Goal: Transaction & Acquisition: Purchase product/service

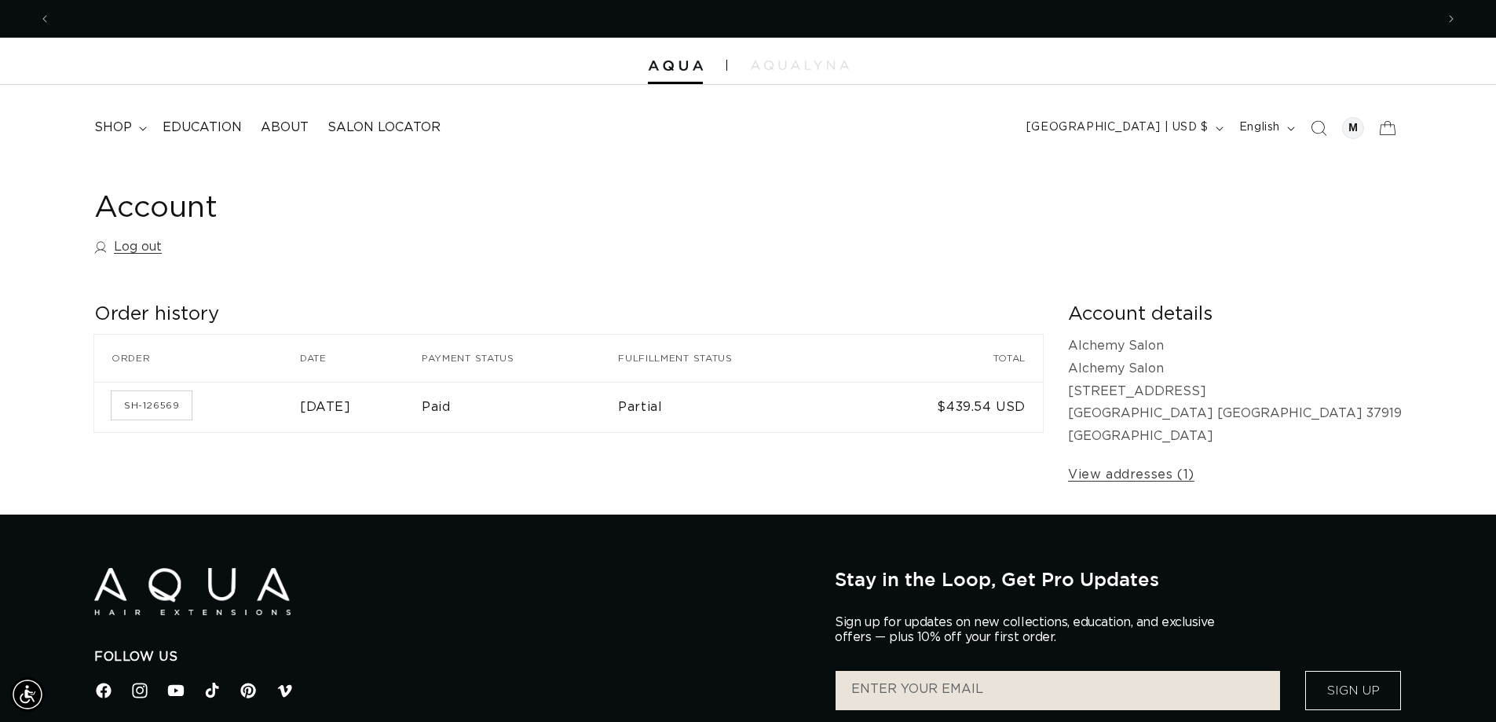
scroll to position [0, 1385]
click at [101, 120] on span "shop" at bounding box center [113, 127] width 38 height 16
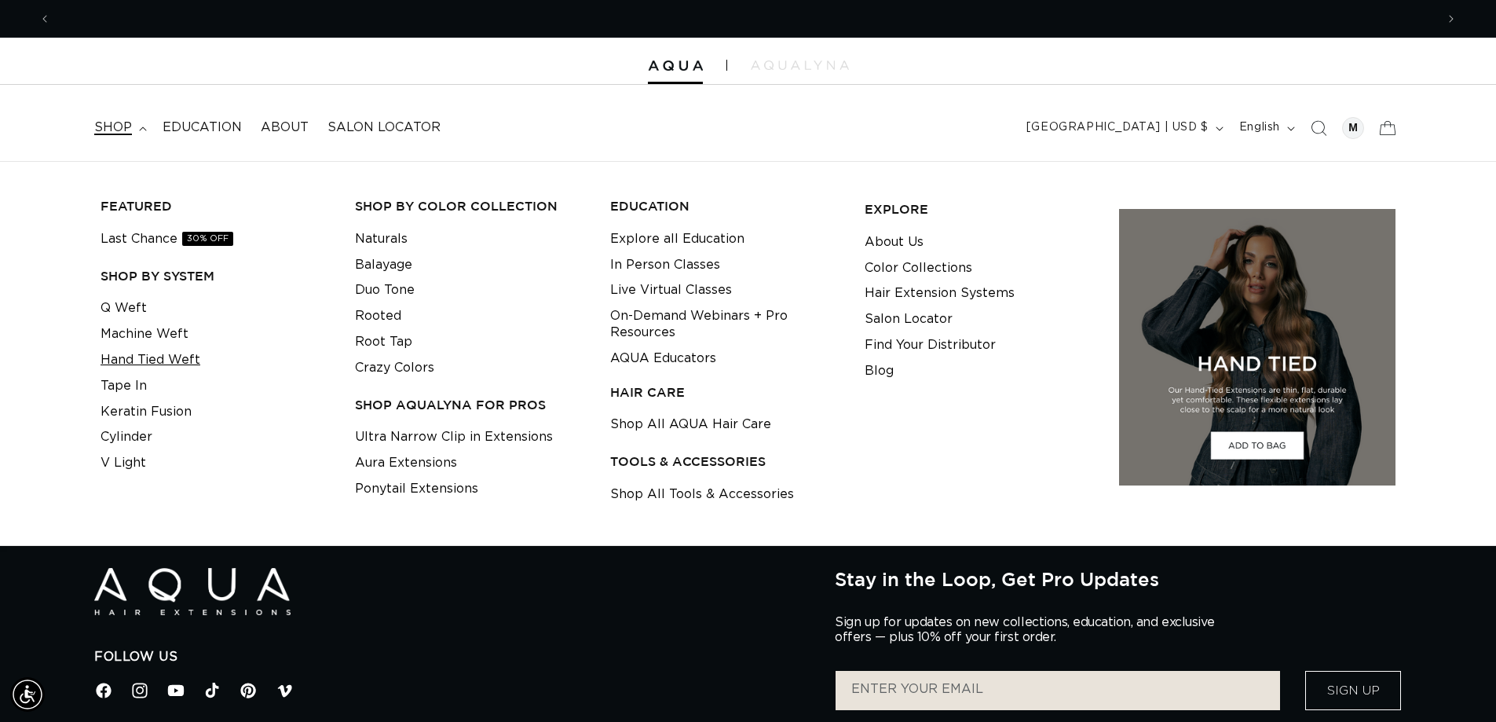
scroll to position [0, 2770]
click at [157, 352] on link "Hand Tied Weft" at bounding box center [151, 360] width 100 height 26
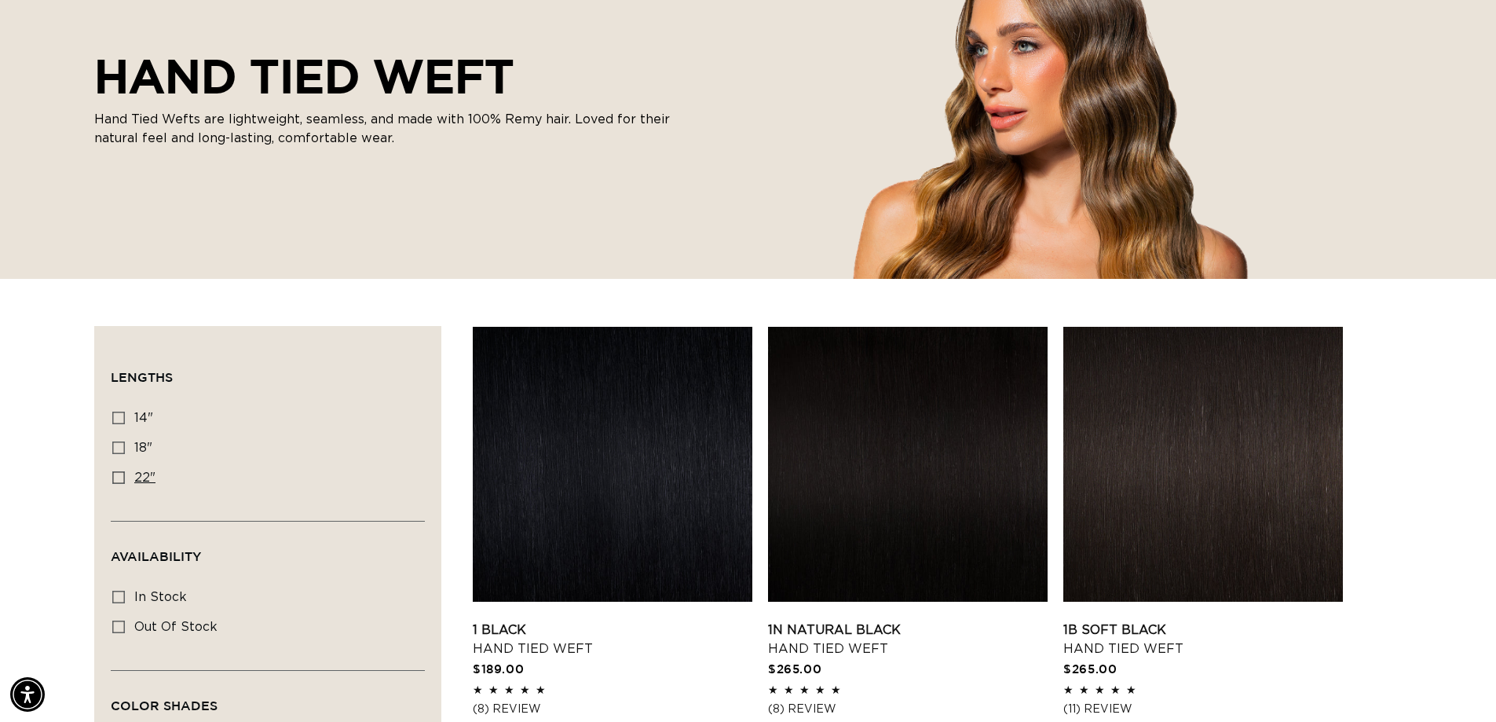
scroll to position [0, 1385]
click at [114, 476] on icon at bounding box center [118, 477] width 13 height 13
click at [114, 476] on input "22" 22" (30 products)" at bounding box center [118, 477] width 13 height 13
checkbox input "true"
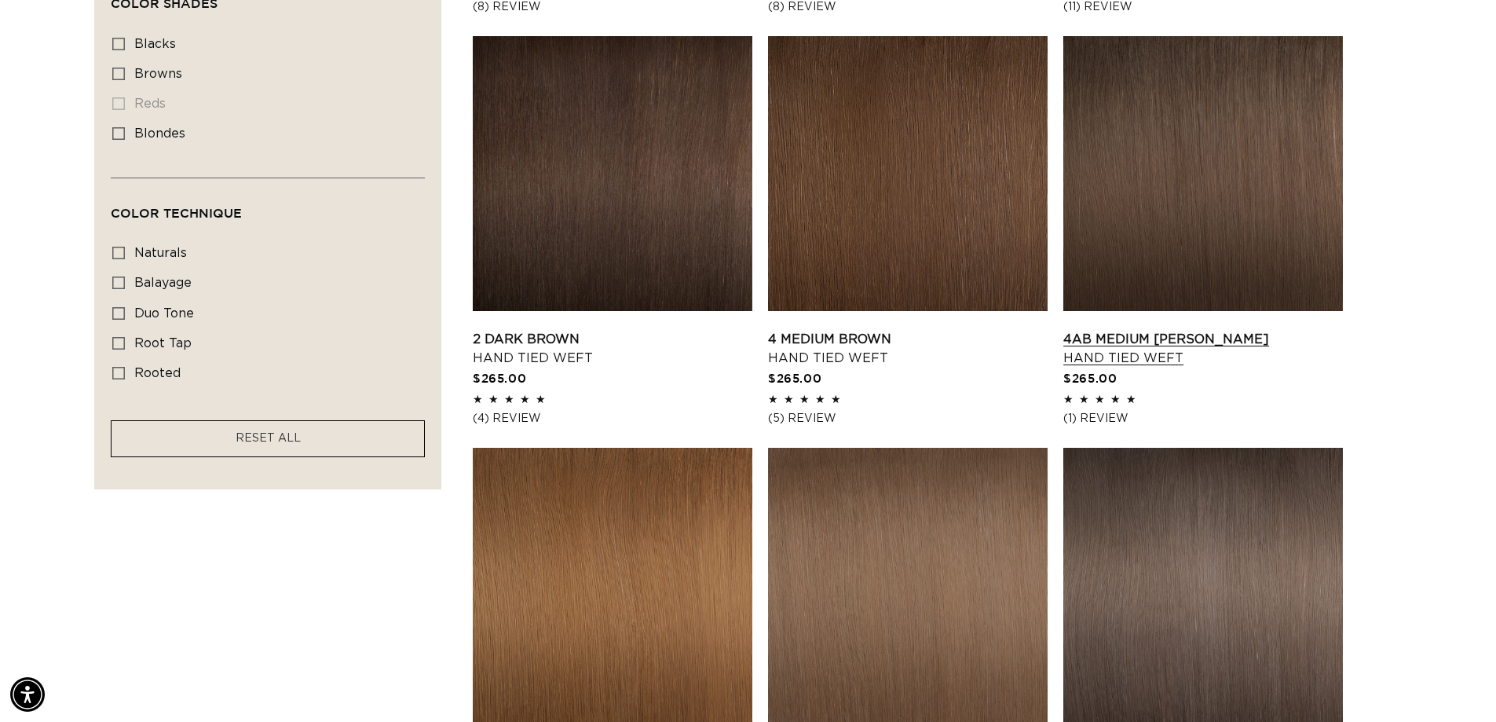
scroll to position [943, 0]
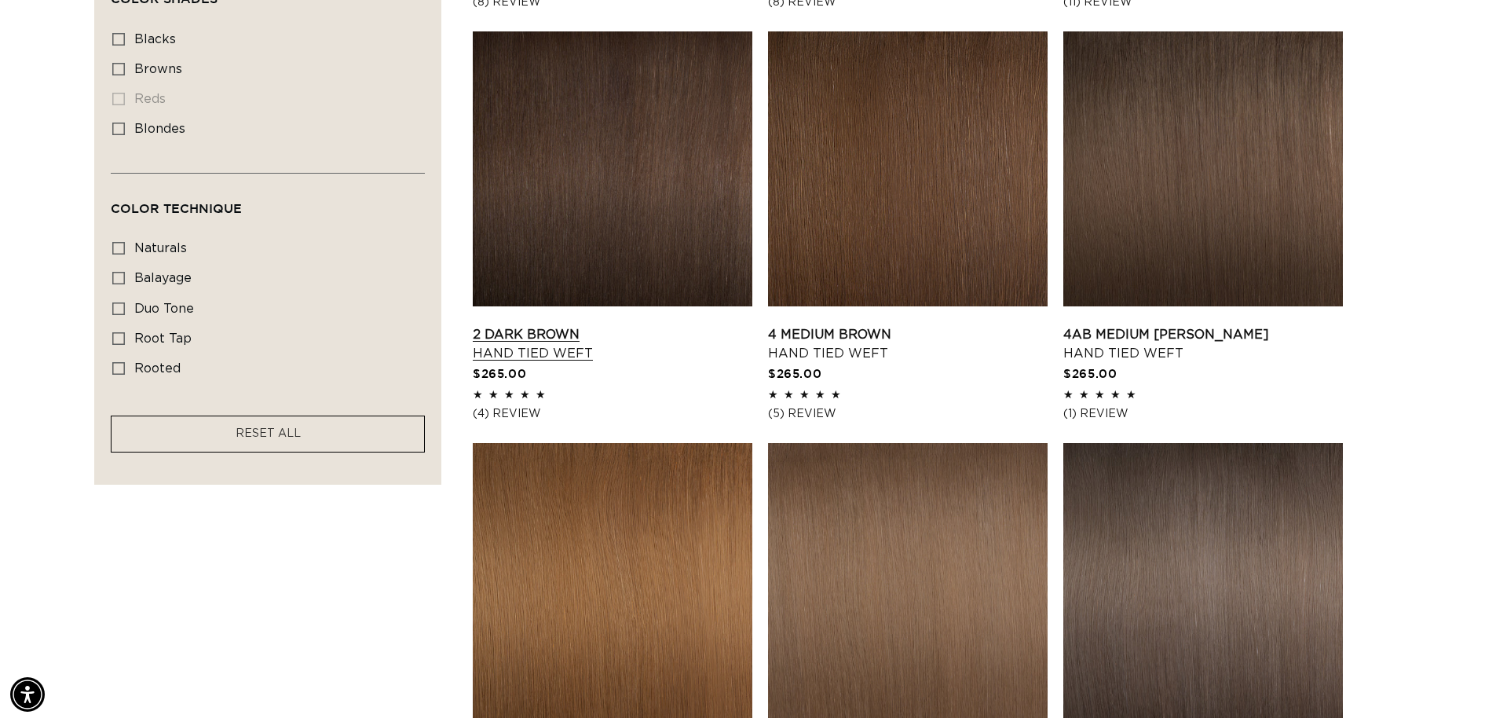
click at [533, 332] on link "2 Dark Brown Hand Tied Weft" at bounding box center [613, 344] width 280 height 38
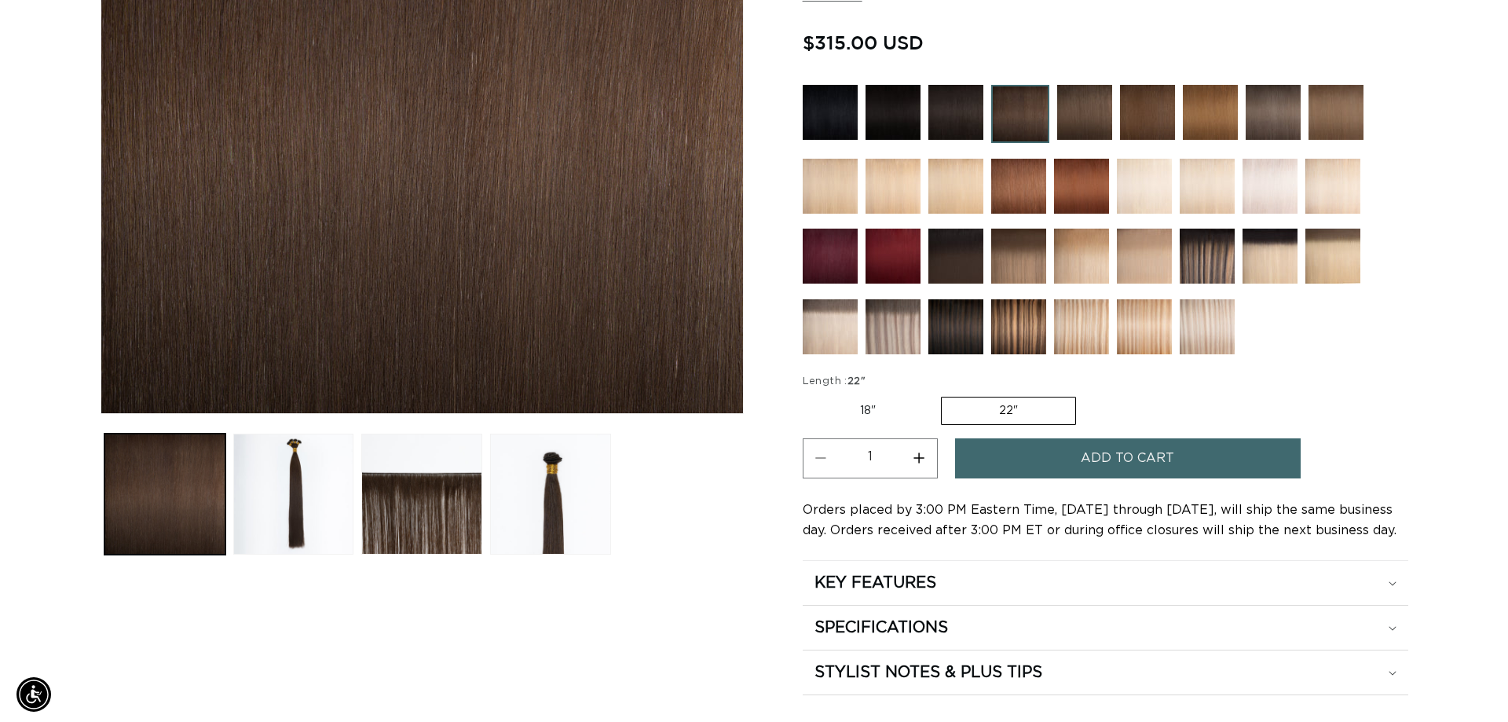
scroll to position [0, 1385]
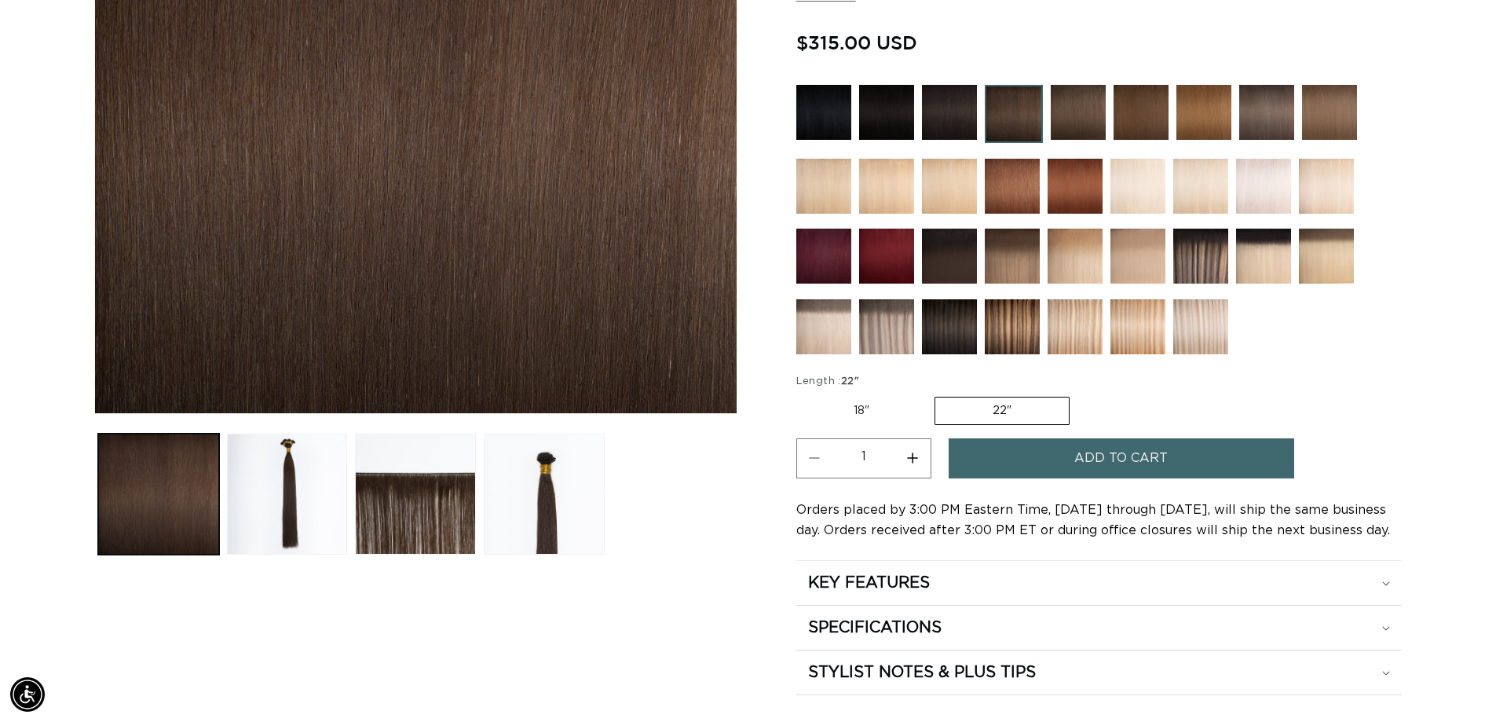
drag, startPoint x: 1112, startPoint y: 455, endPoint x: 1117, endPoint y: 412, distance: 43.6
click at [1112, 455] on span "Add to cart" at bounding box center [1121, 458] width 93 height 40
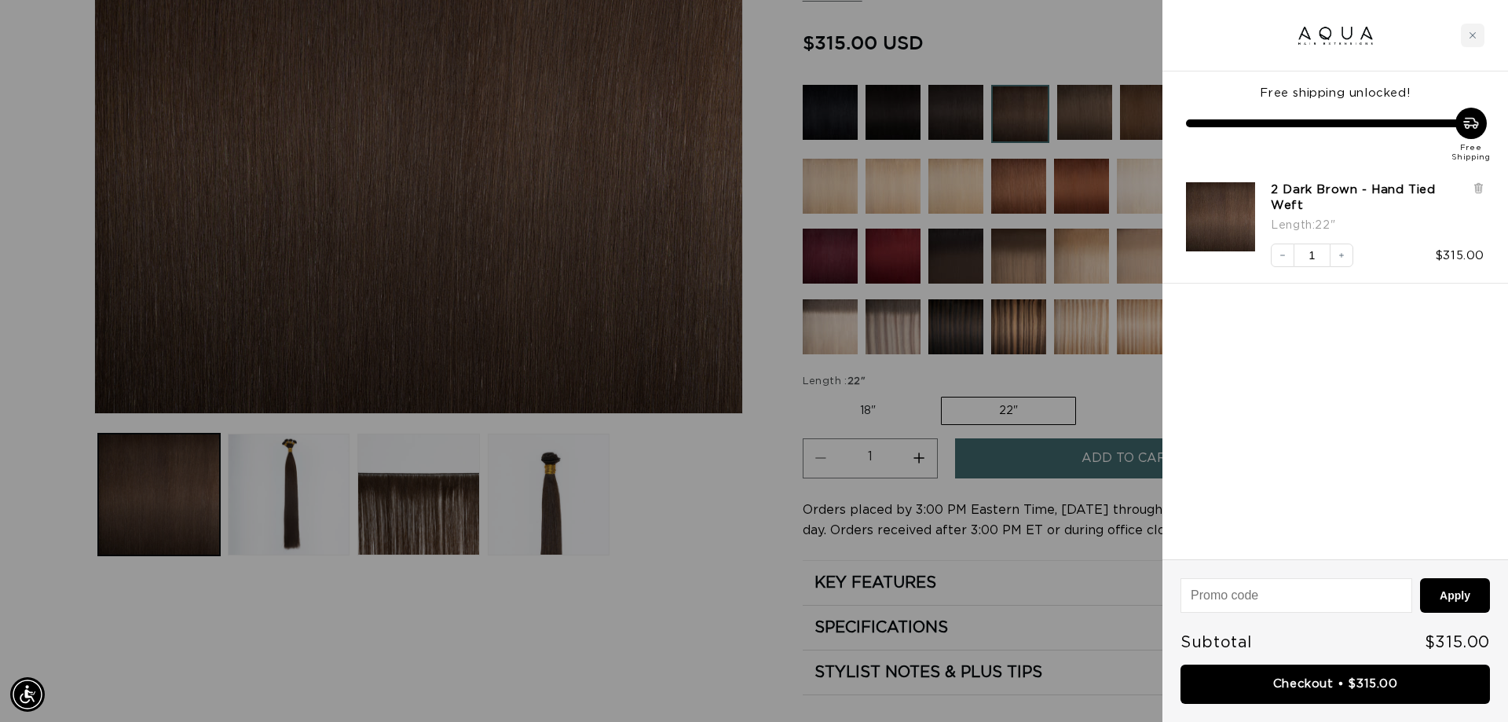
scroll to position [0, 1397]
